Goal: Communication & Community: Connect with others

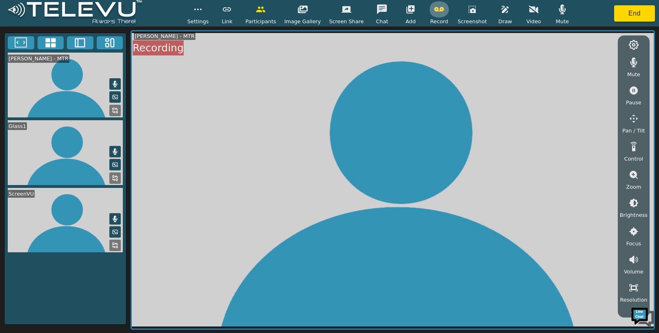
drag, startPoint x: 0, startPoint y: 0, endPoint x: 432, endPoint y: 16, distance: 432.5
click at [432, 16] on button "button" at bounding box center [439, 9] width 20 height 16
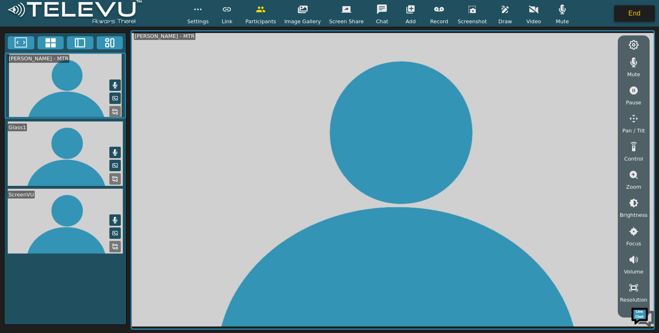
click at [623, 14] on button "End" at bounding box center [634, 13] width 41 height 16
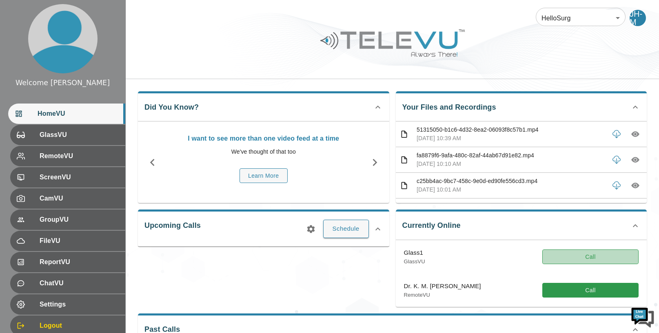
click at [580, 257] on button "Call" at bounding box center [590, 257] width 96 height 15
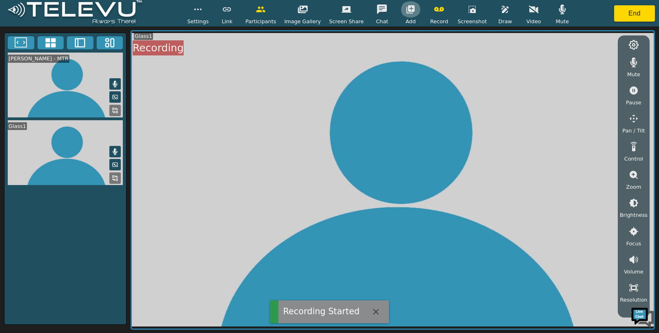
click at [407, 10] on icon "button" at bounding box center [410, 9] width 8 height 8
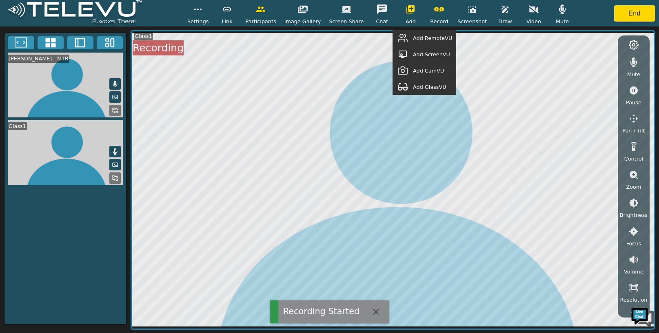
click at [422, 86] on span "Add GlassVU" at bounding box center [429, 87] width 33 height 8
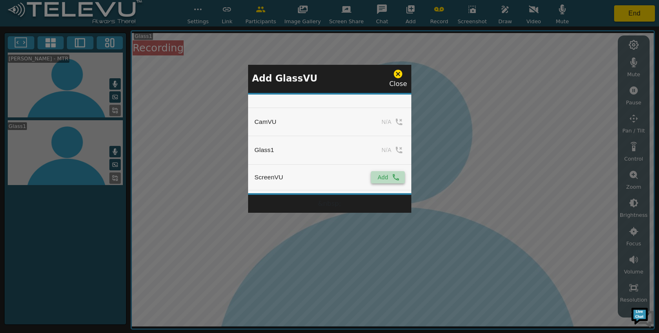
click at [378, 180] on button "Add" at bounding box center [387, 177] width 33 height 12
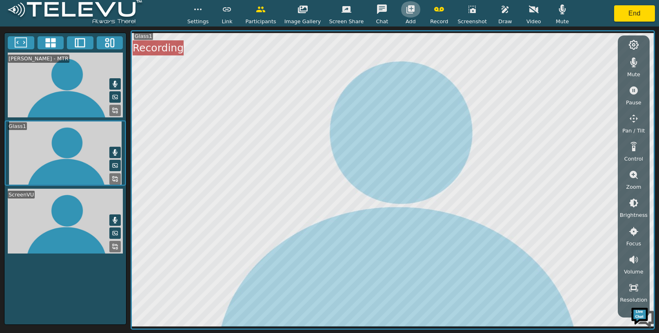
click at [406, 6] on icon "button" at bounding box center [410, 9] width 8 height 8
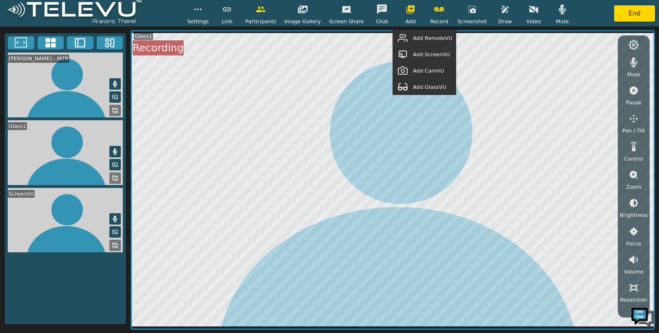
click at [413, 38] on button "button" at bounding box center [403, 38] width 20 height 16
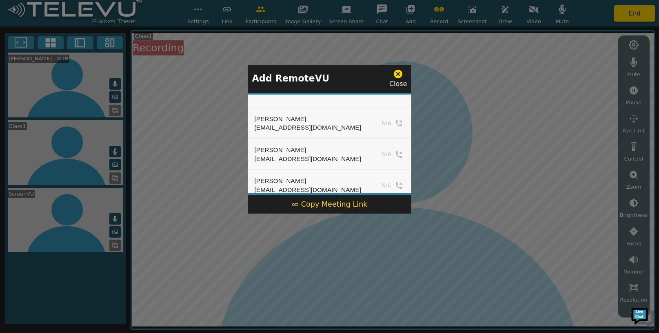
click at [335, 206] on div "Copy Meeting Link" at bounding box center [330, 204] width 76 height 11
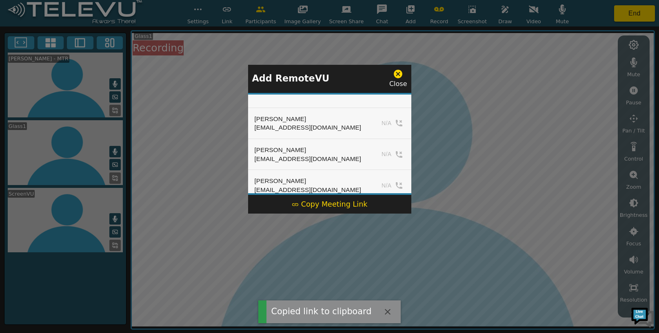
click at [402, 75] on icon at bounding box center [398, 74] width 9 height 9
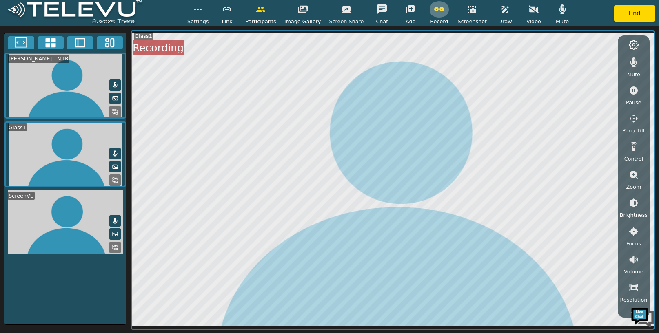
click at [438, 11] on icon "button" at bounding box center [439, 9] width 10 height 10
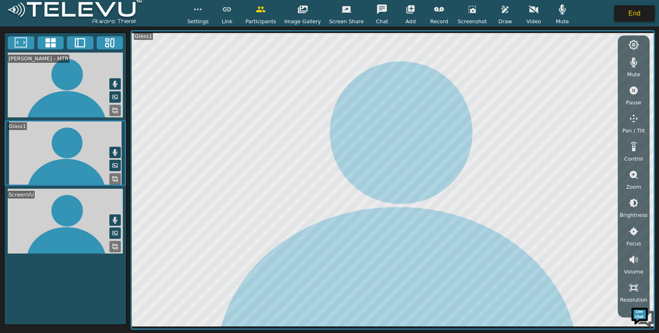
click at [641, 17] on button "End" at bounding box center [634, 13] width 41 height 16
